Goal: Task Accomplishment & Management: Manage account settings

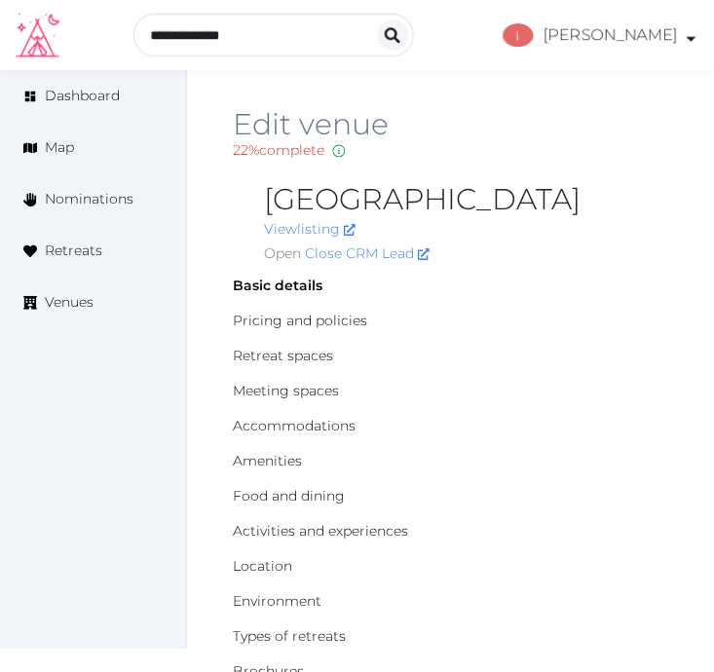
click at [541, 131] on h2 "Edit venue" at bounding box center [450, 124] width 435 height 31
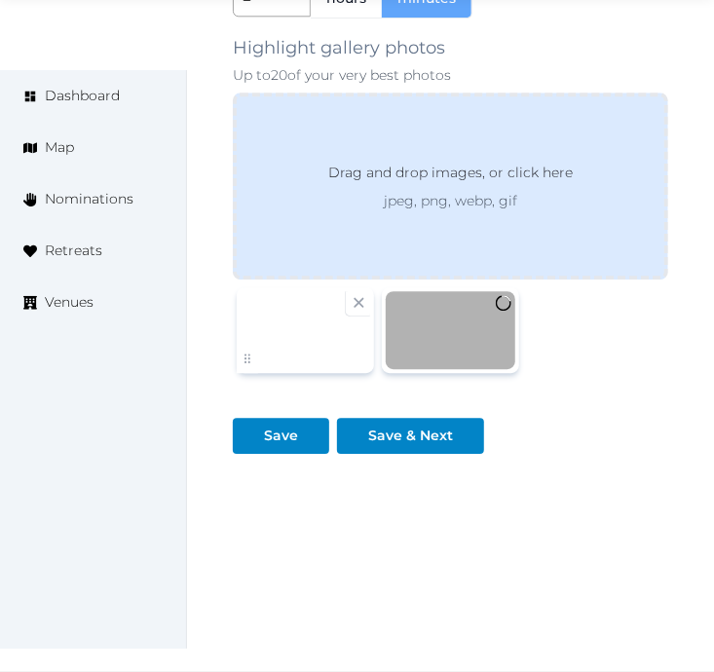
scroll to position [3214, 0]
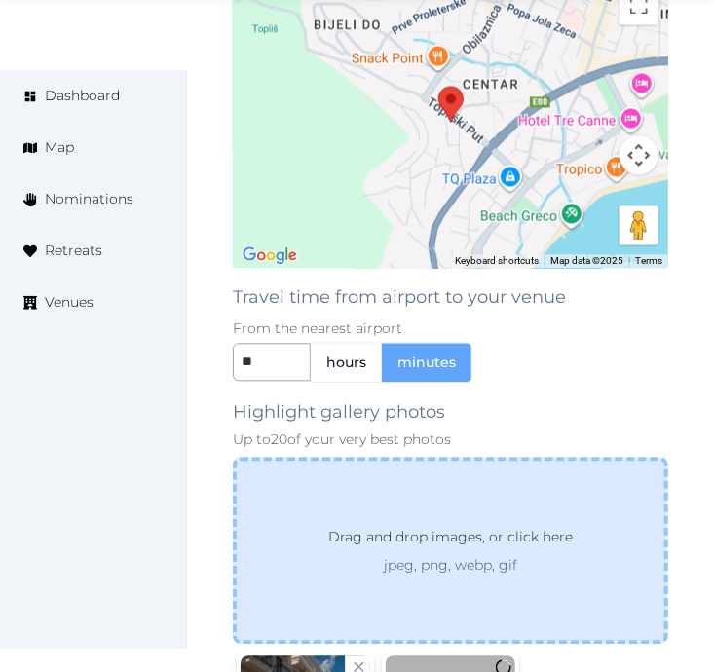
click at [450, 457] on div "Drag and drop images, or click here jpeg, png, webp, gif" at bounding box center [450, 550] width 435 height 187
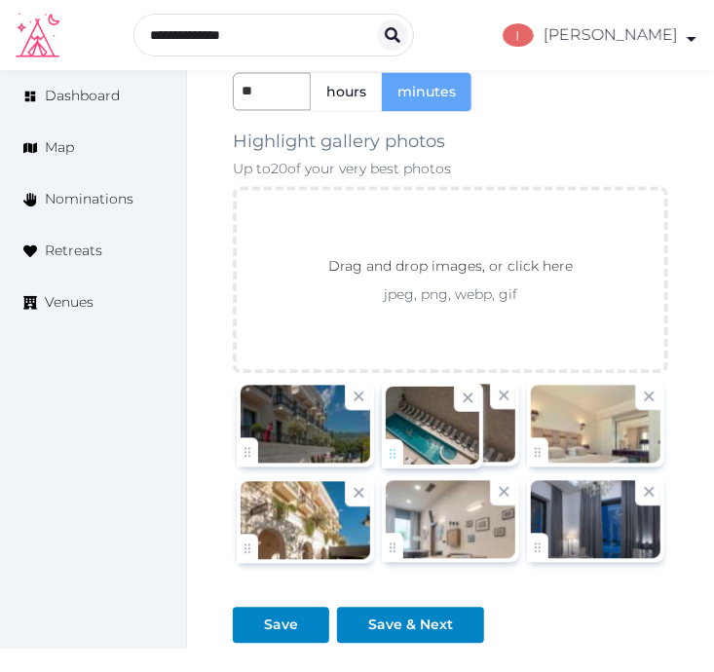
drag, startPoint x: 537, startPoint y: 548, endPoint x: 407, endPoint y: 441, distance: 168.1
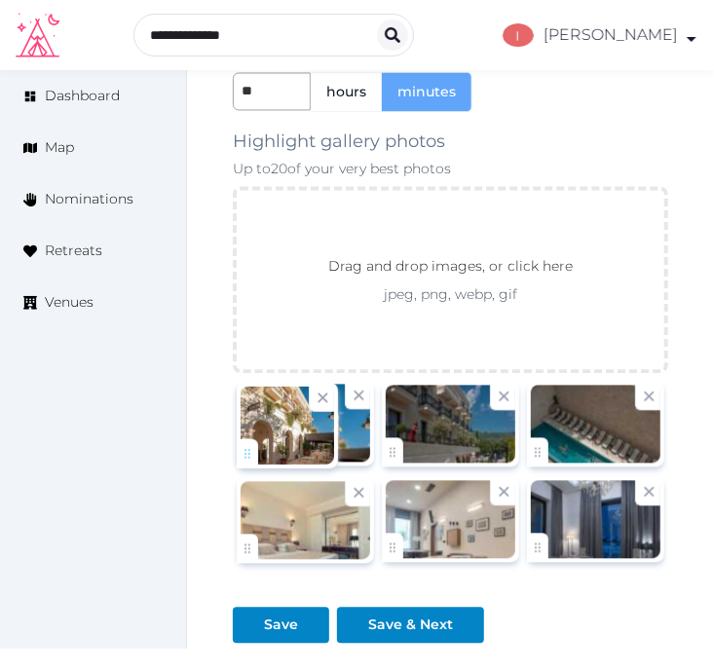
drag, startPoint x: 248, startPoint y: 558, endPoint x: 271, endPoint y: 452, distance: 108.5
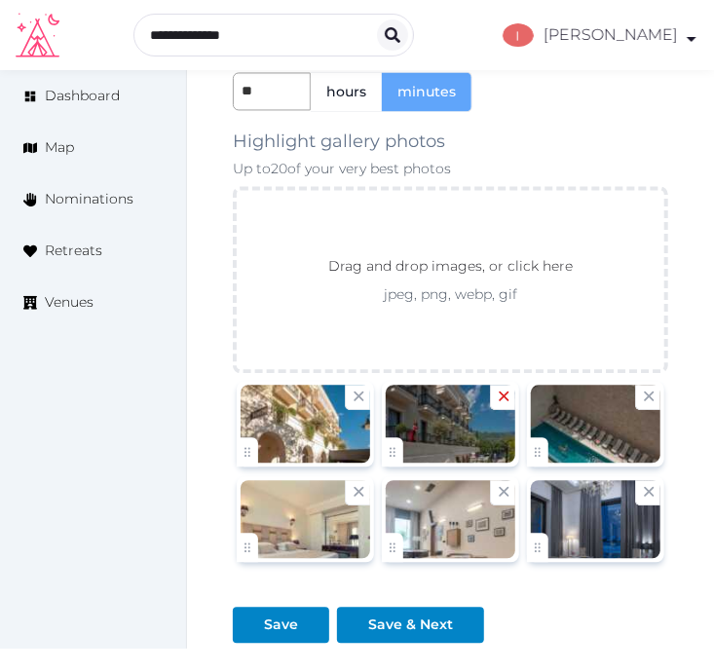
click at [504, 393] on icon at bounding box center [504, 396] width 19 height 19
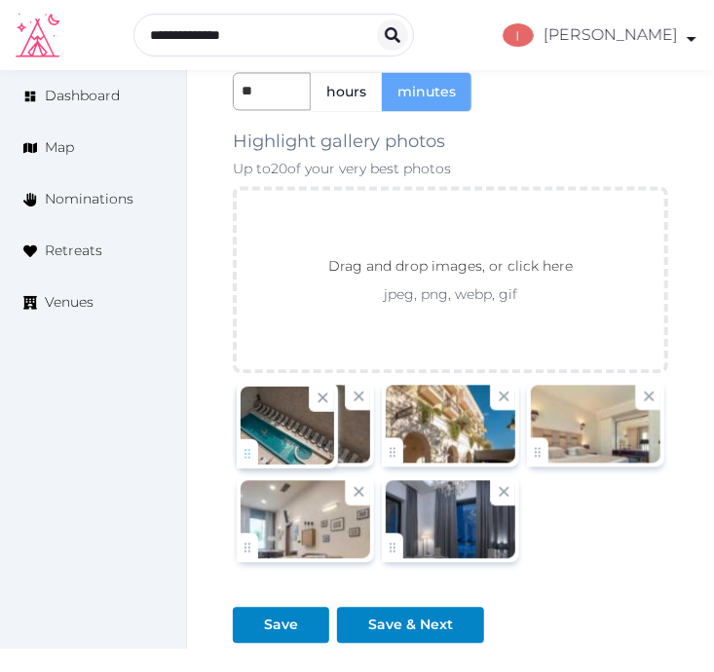
drag, startPoint x: 392, startPoint y: 446, endPoint x: 264, endPoint y: 439, distance: 128.7
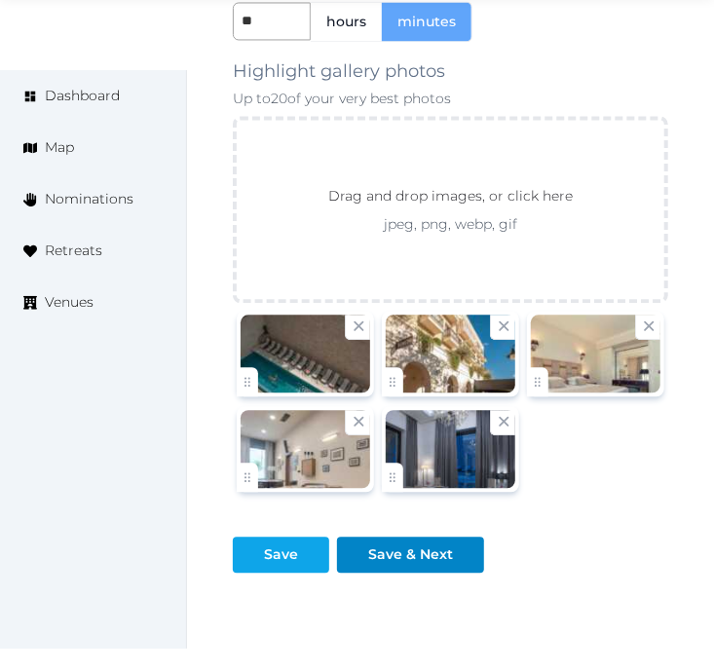
scroll to position [3322, 0]
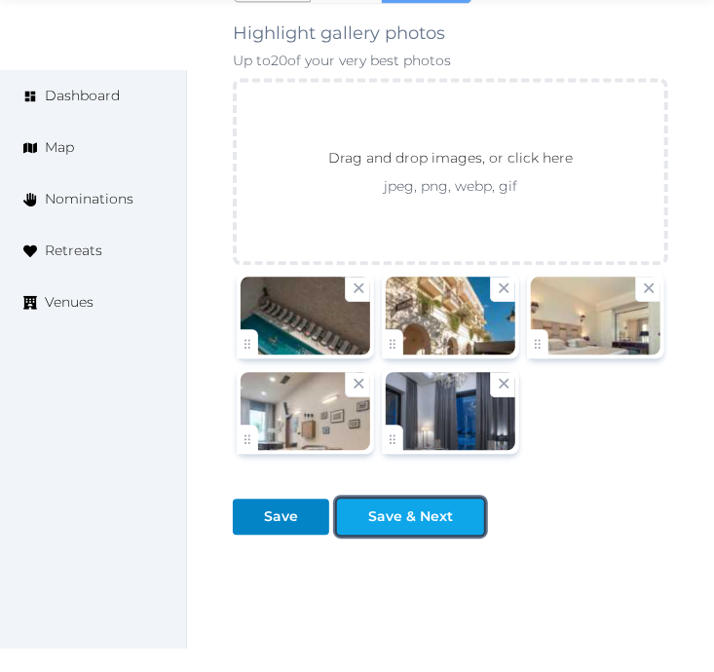
click at [420, 508] on div "Save & Next" at bounding box center [410, 516] width 85 height 20
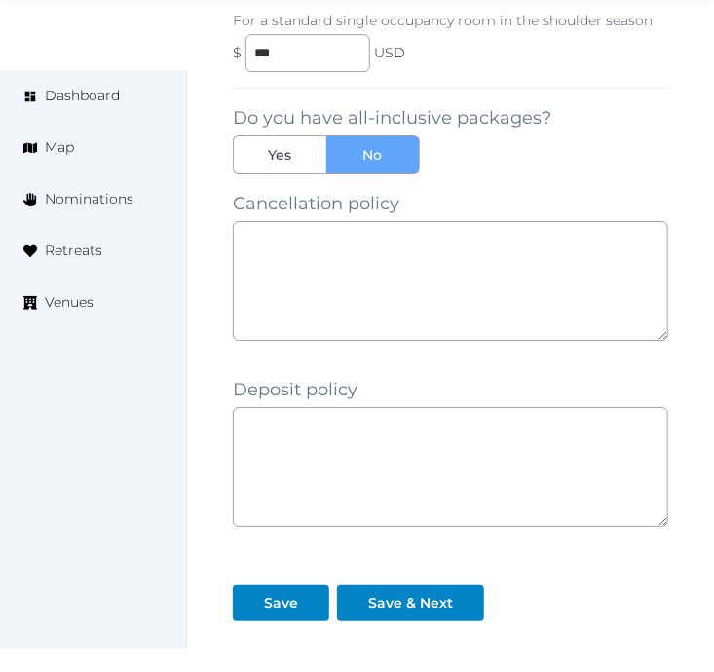
scroll to position [2009, 0]
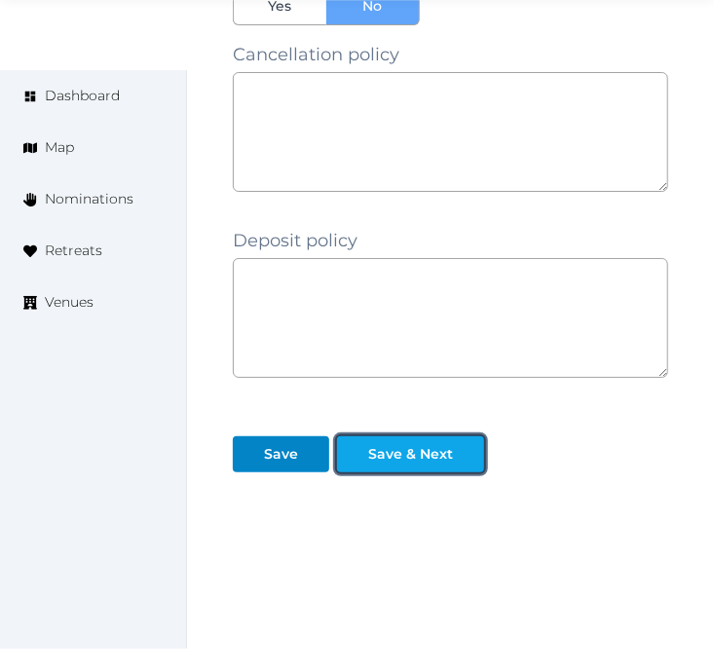
click at [414, 449] on button "Save & Next" at bounding box center [410, 454] width 147 height 36
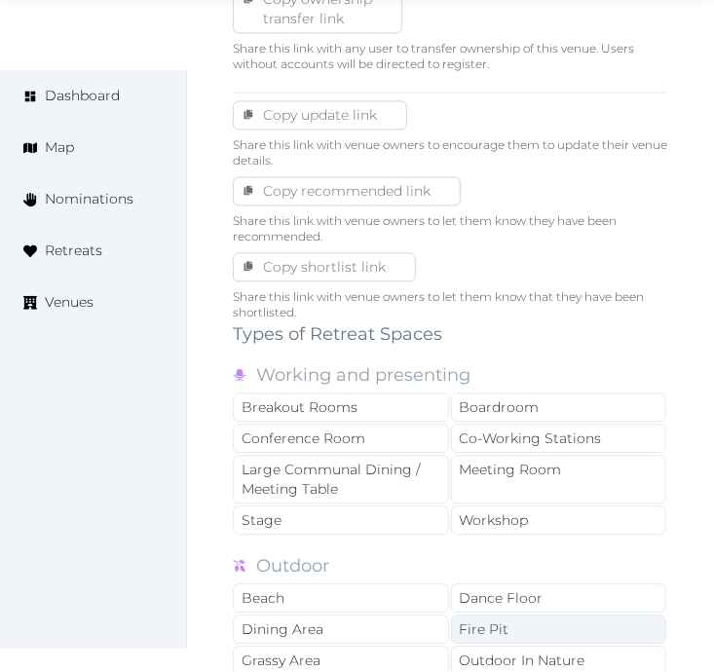
scroll to position [1298, 0]
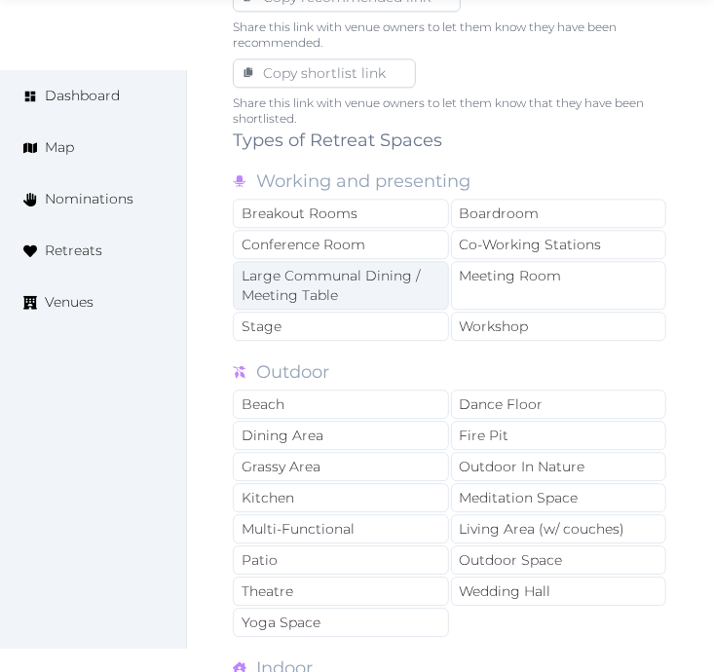
click at [396, 285] on div "Large Communal Dining / Meeting Table" at bounding box center [341, 285] width 216 height 49
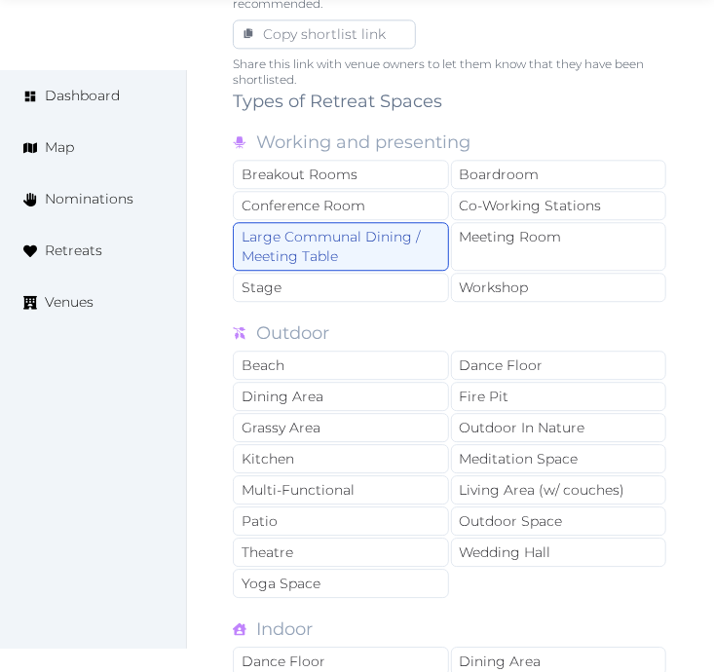
scroll to position [1406, 0]
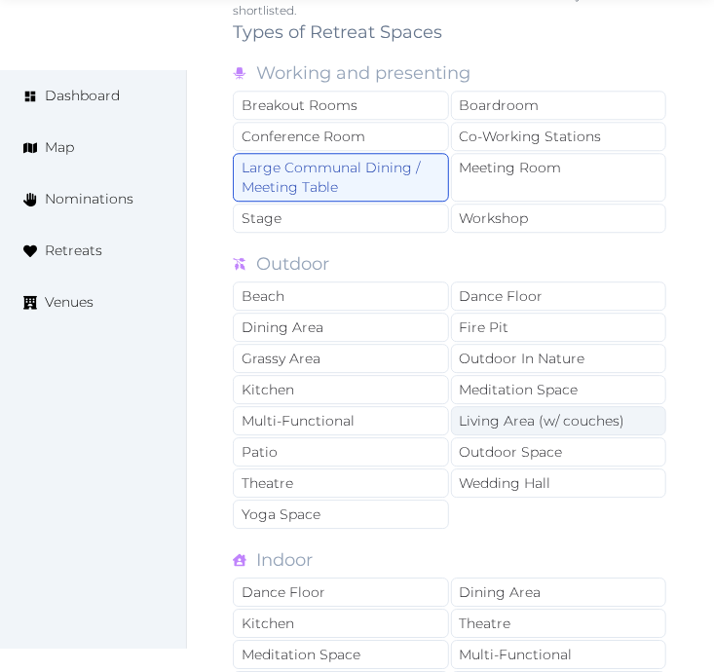
click at [556, 422] on div "Living Area (w/ couches)" at bounding box center [559, 420] width 216 height 29
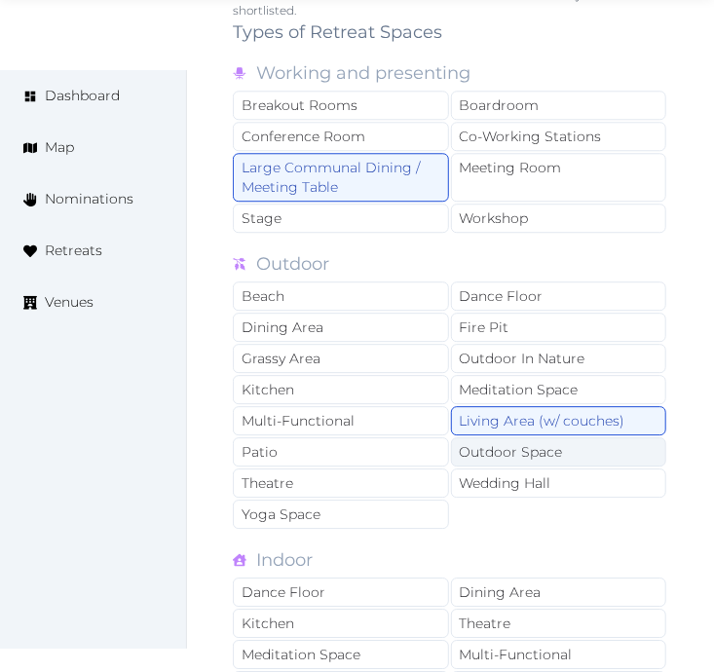
click at [530, 452] on div "Outdoor Space" at bounding box center [559, 451] width 216 height 29
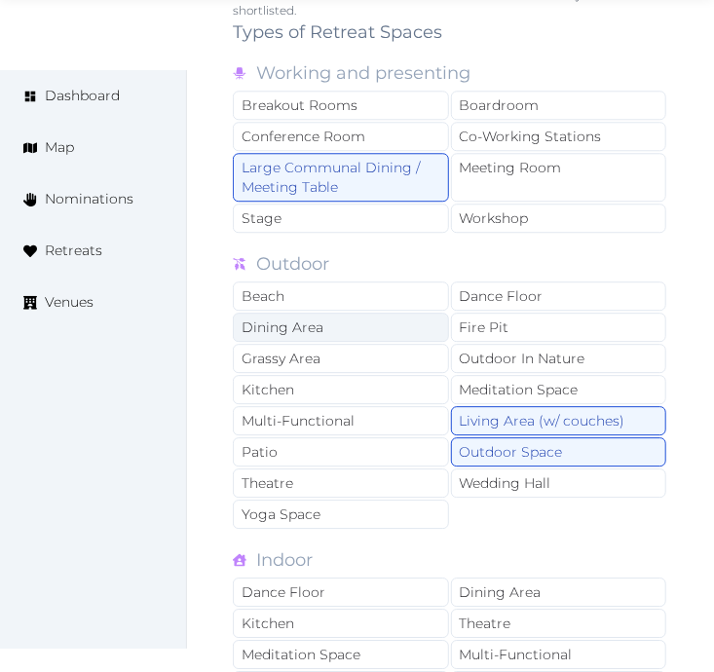
click at [337, 316] on div "Dining Area" at bounding box center [341, 327] width 216 height 29
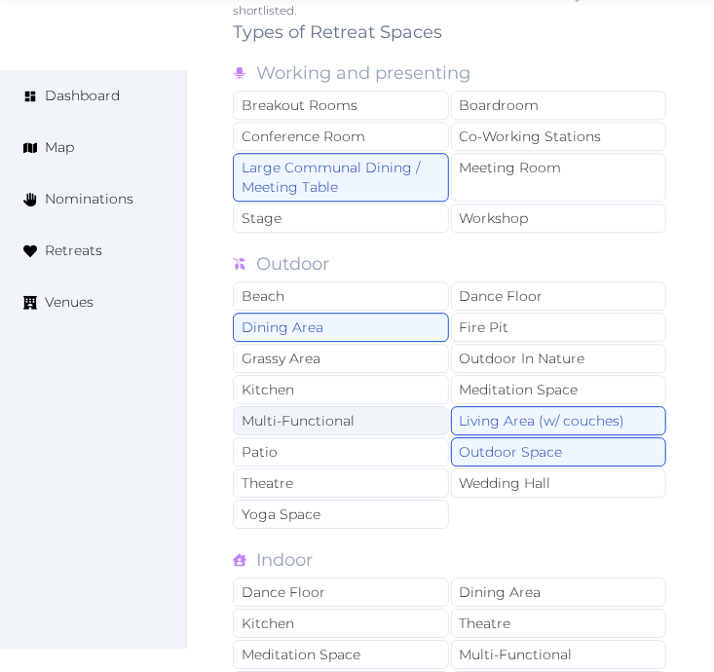
scroll to position [1514, 0]
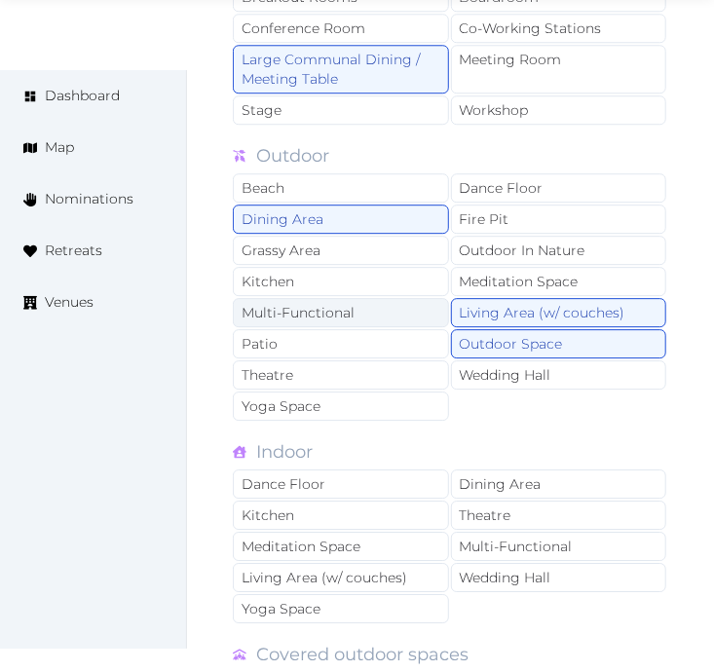
click at [388, 313] on div "Multi-Functional" at bounding box center [341, 312] width 216 height 29
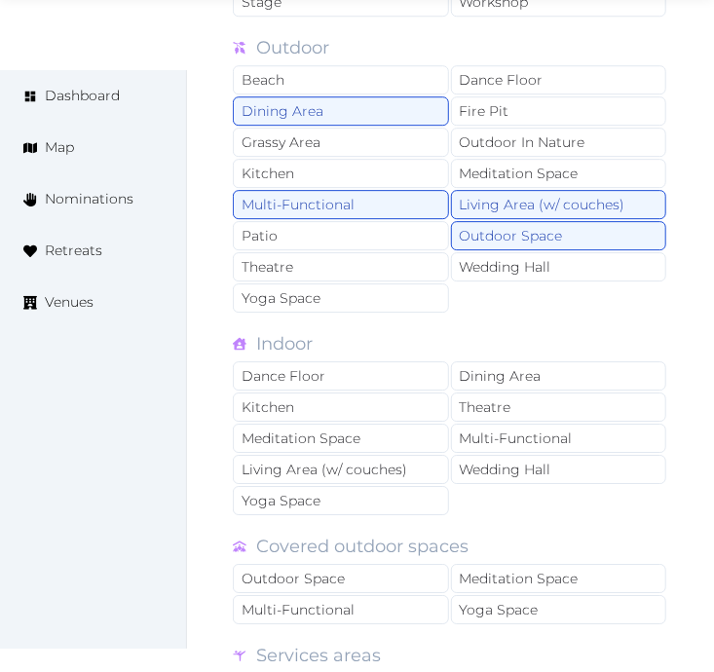
scroll to position [1731, 0]
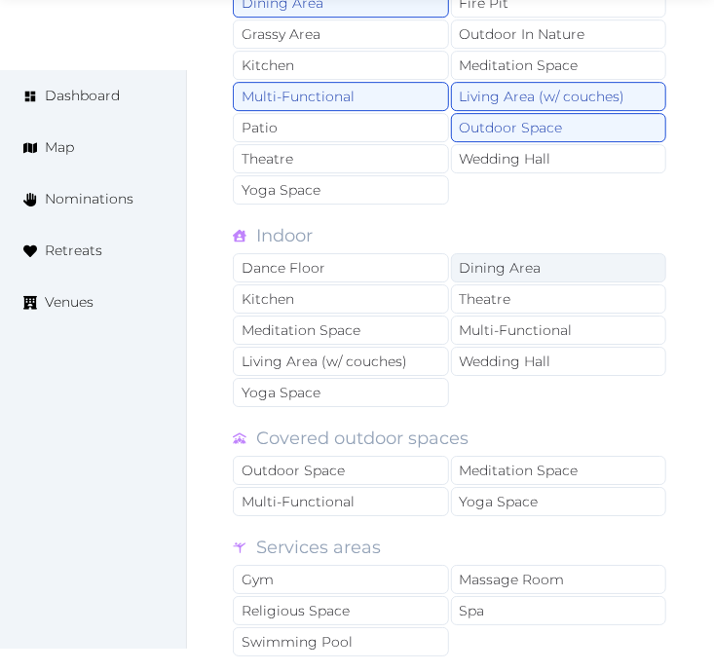
click at [483, 274] on div "Dining Area" at bounding box center [559, 267] width 216 height 29
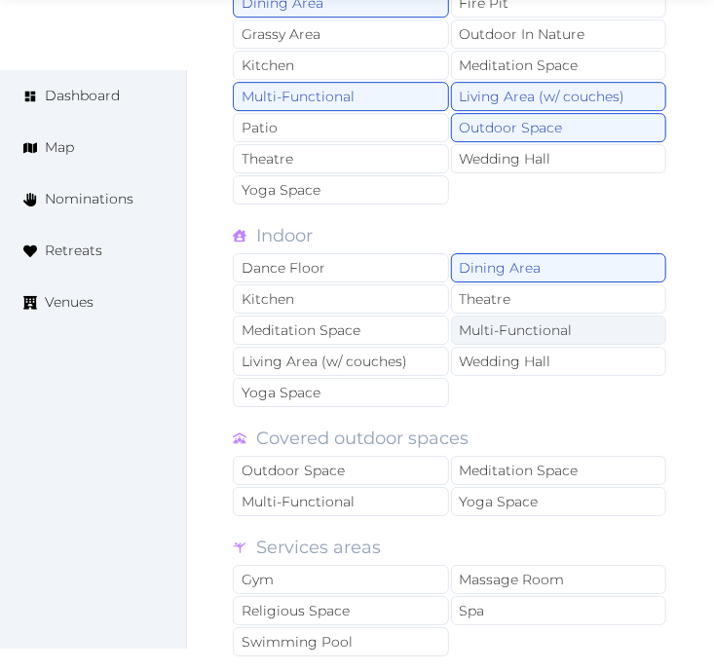
click at [504, 332] on div "Multi-Functional" at bounding box center [559, 330] width 216 height 29
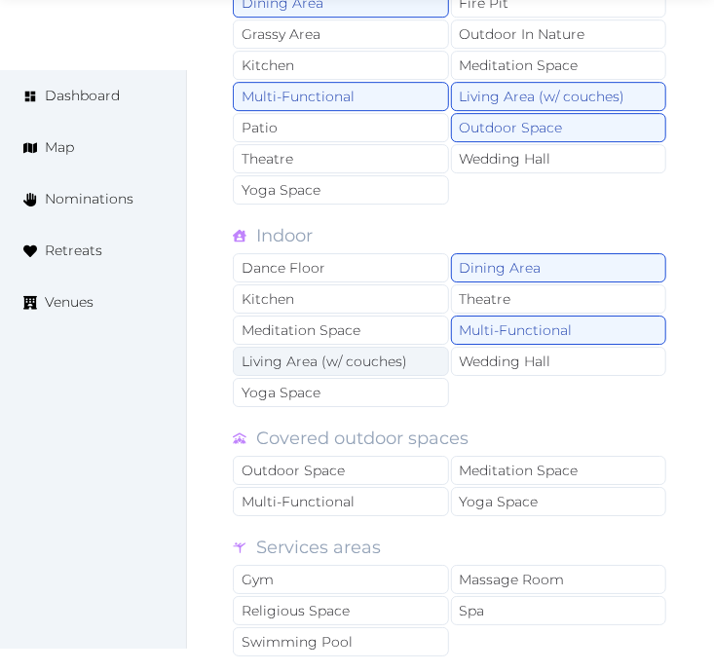
click at [365, 370] on div "Living Area (w/ couches)" at bounding box center [341, 361] width 216 height 29
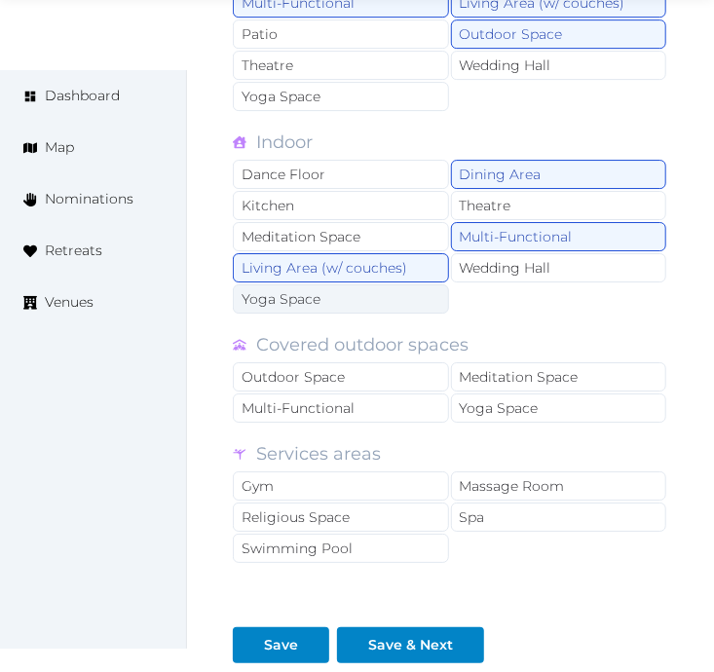
scroll to position [1948, 0]
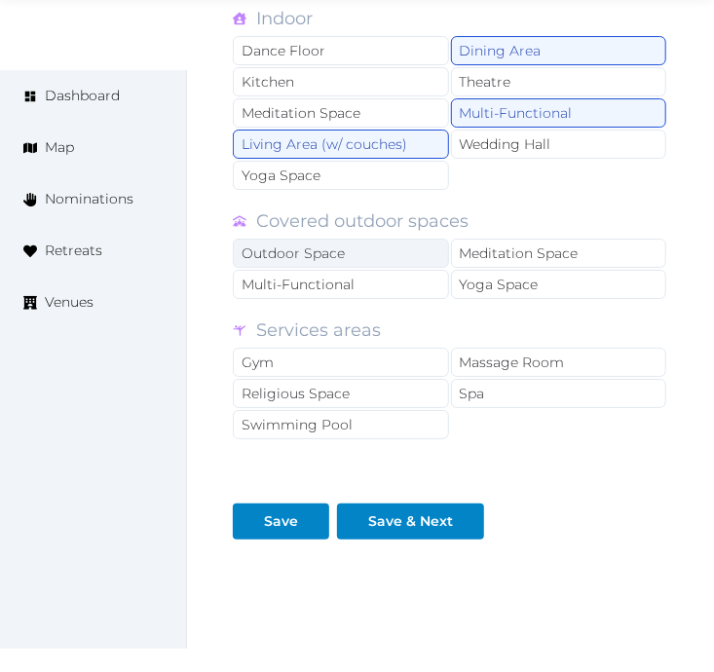
click at [377, 260] on div "Outdoor Space" at bounding box center [341, 253] width 216 height 29
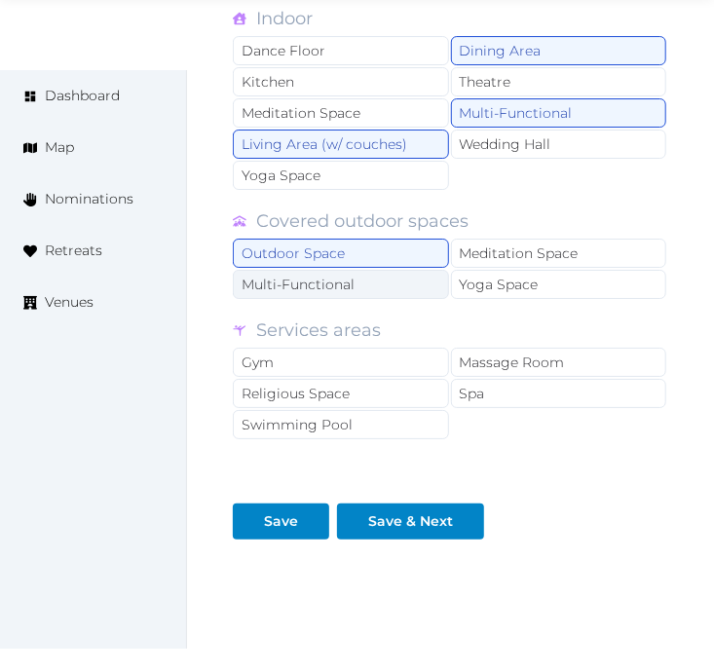
click at [374, 297] on div "Multi-Functional" at bounding box center [341, 284] width 216 height 29
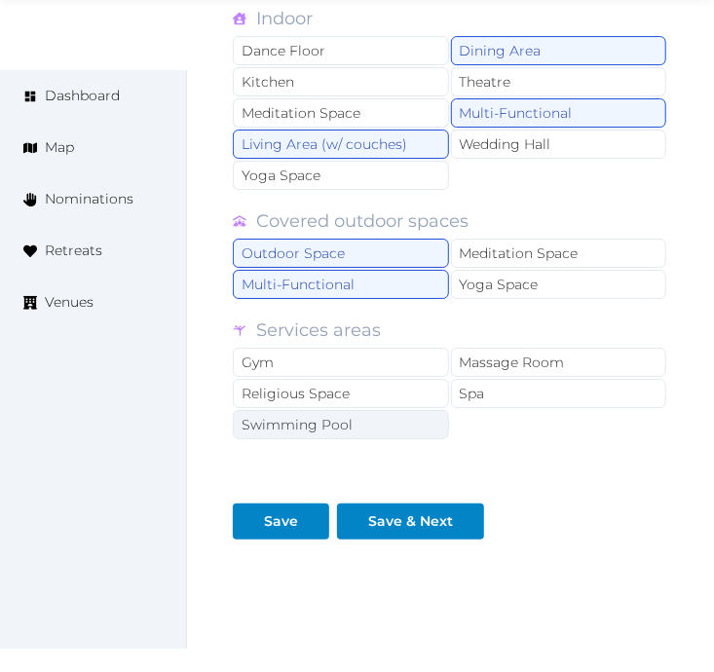
click at [401, 425] on div "Swimming Pool" at bounding box center [341, 424] width 216 height 29
